Goal: Task Accomplishment & Management: Use online tool/utility

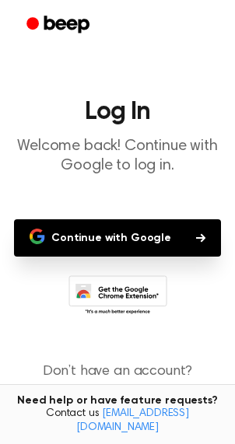
click at [144, 238] on button "Continue with Google" at bounding box center [117, 237] width 207 height 37
click at [99, 228] on button "Continue with Google" at bounding box center [117, 237] width 207 height 37
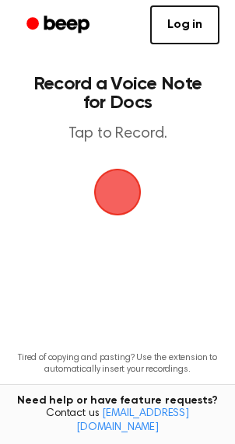
click at [124, 201] on span "button" at bounding box center [117, 191] width 87 height 87
